Goal: Information Seeking & Learning: Learn about a topic

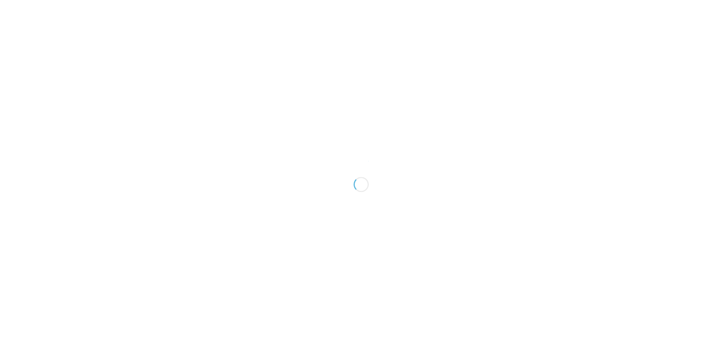
scroll to position [0, 0]
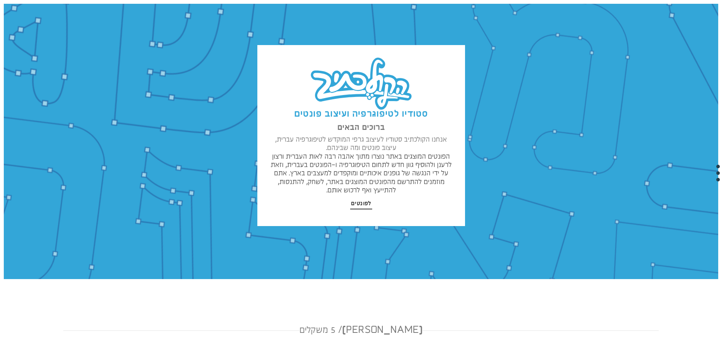
click at [372, 203] on div "סטודיו לטיפוגרפיה ועיצוב פונטים ברוכים הבאים אנחנו הקולכתיב סטודיו לעיצוב גרפי …" at bounding box center [361, 135] width 208 height 181
click at [367, 205] on span "לפונטים" at bounding box center [361, 204] width 20 height 8
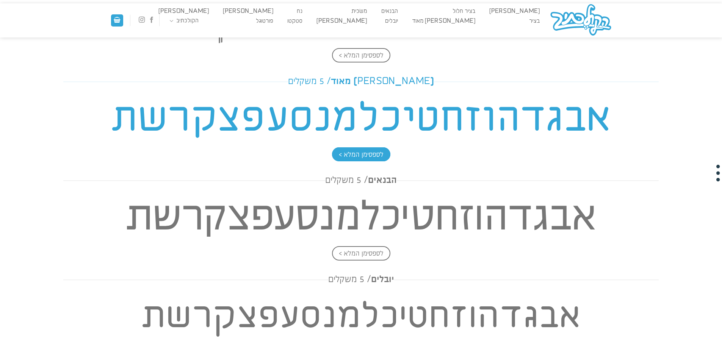
scroll to position [549, 0]
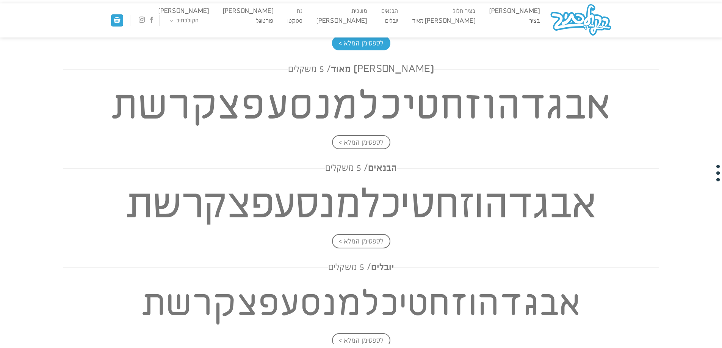
click at [364, 47] on span "לספסימן המלא >" at bounding box center [361, 43] width 58 height 14
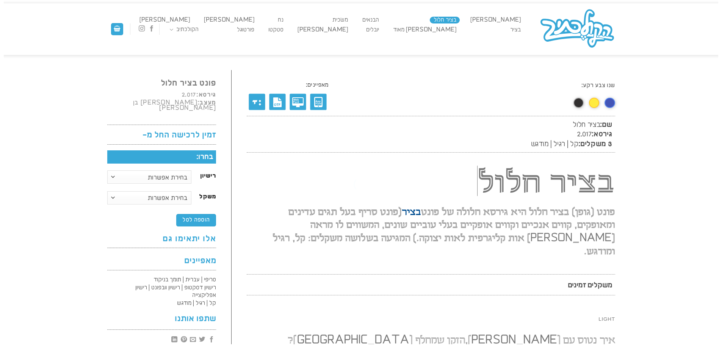
scroll to position [0, 0]
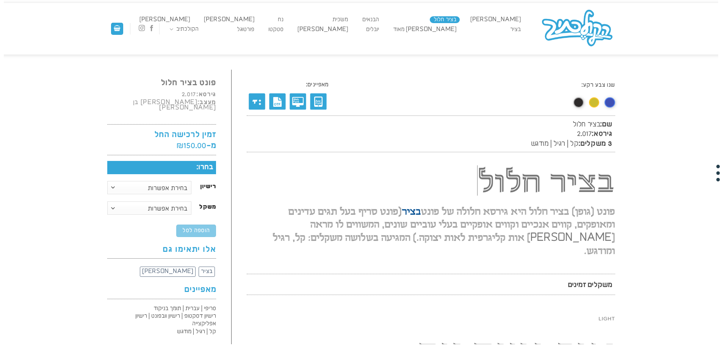
click at [594, 104] on link at bounding box center [594, 102] width 10 height 10
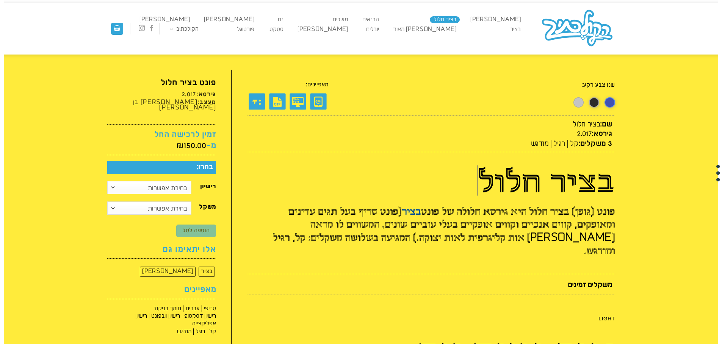
click at [578, 100] on link at bounding box center [578, 102] width 10 height 10
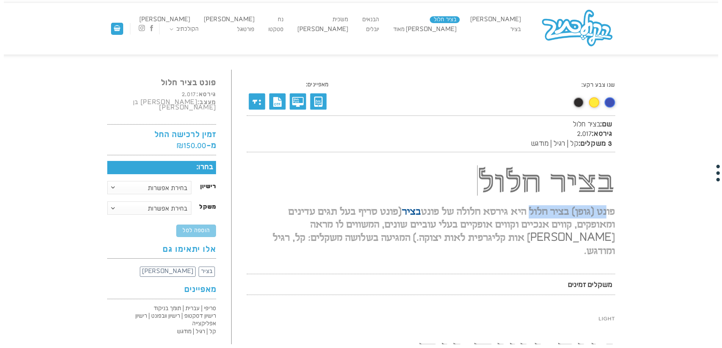
drag, startPoint x: 607, startPoint y: 214, endPoint x: 531, endPoint y: 215, distance: 75.8
click at [531, 215] on h2 "פונט (גופן) בציר חלול היא גירסא חלולה של פונט בציר (פונט סריף בעל תגים עדינים ו…" at bounding box center [431, 228] width 368 height 58
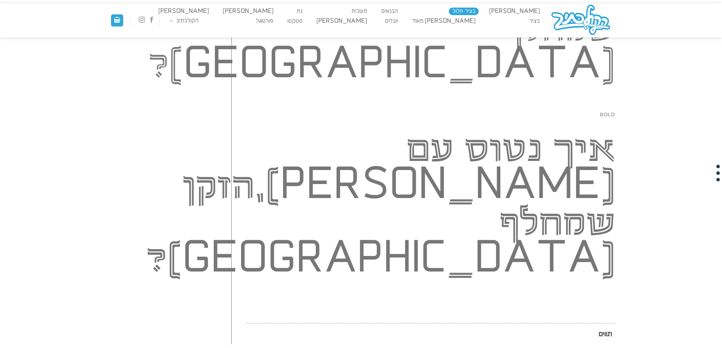
scroll to position [607, 0]
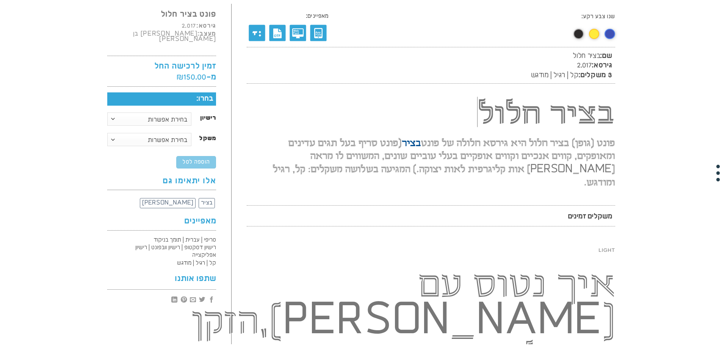
scroll to position [38, 0]
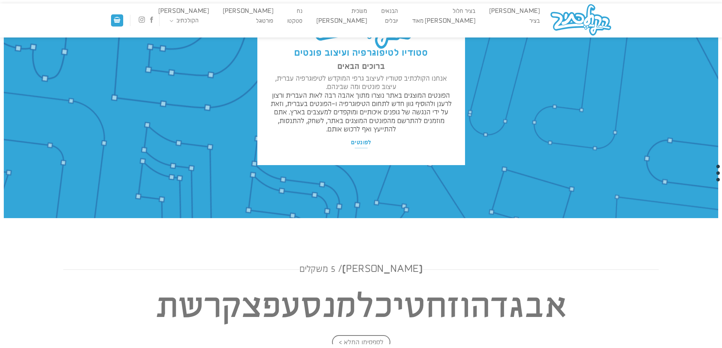
scroll to position [41, 0]
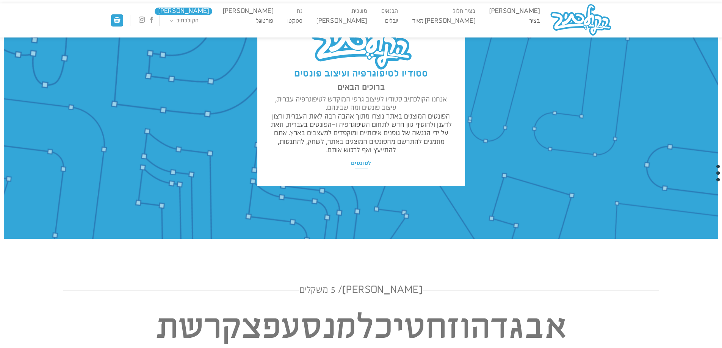
click at [212, 11] on link "[PERSON_NAME]" at bounding box center [184, 12] width 58 height 8
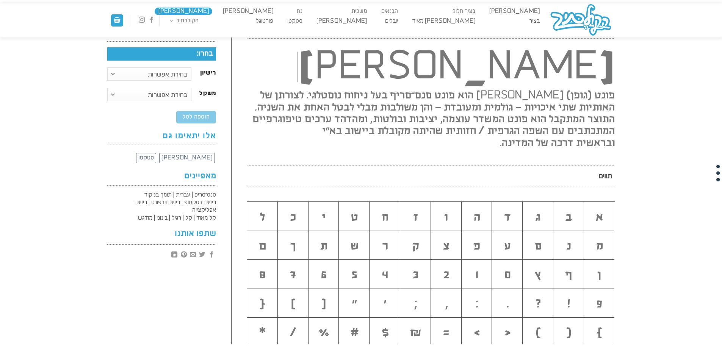
scroll to position [114, 0]
